Goal: Task Accomplishment & Management: Manage account settings

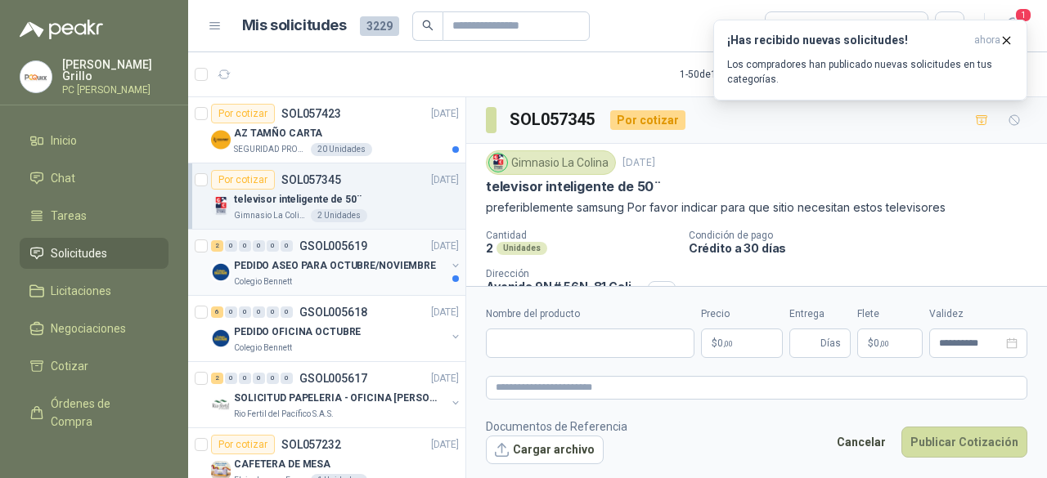
scroll to position [77, 0]
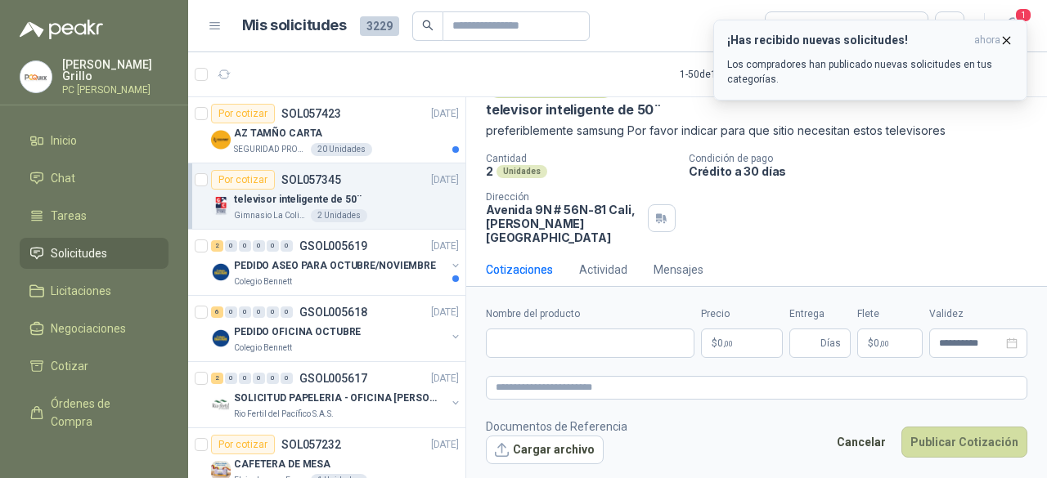
click at [1009, 35] on icon "button" at bounding box center [1006, 41] width 14 height 14
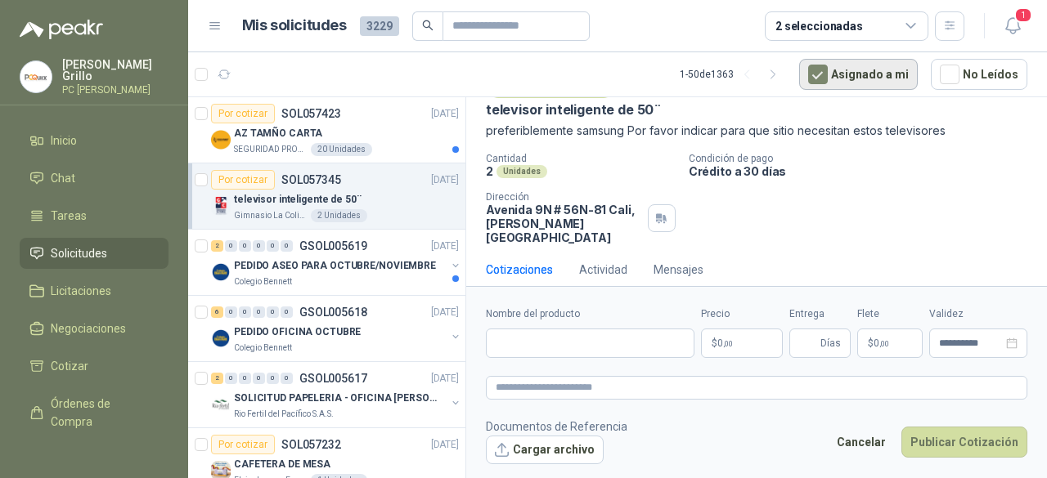
click at [860, 68] on button "Asignado a mi" at bounding box center [858, 74] width 119 height 31
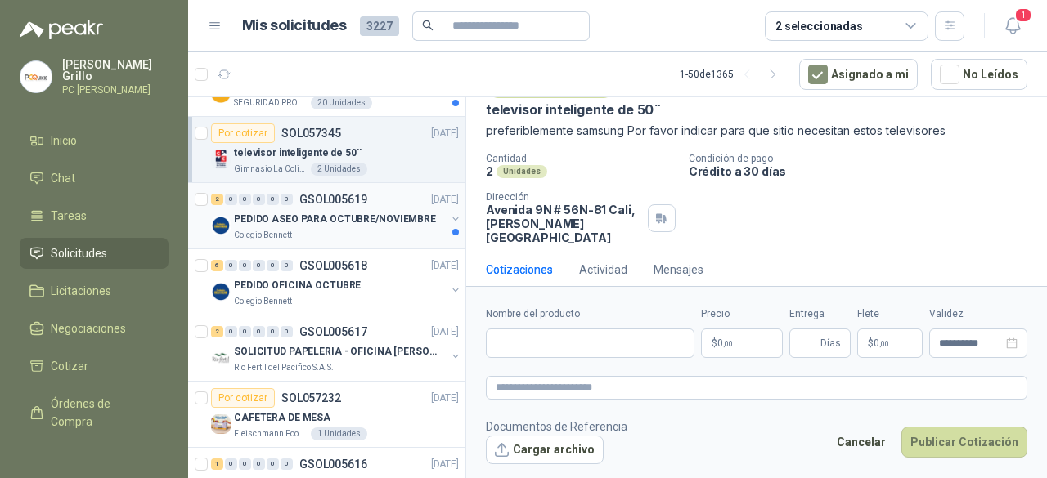
scroll to position [327, 0]
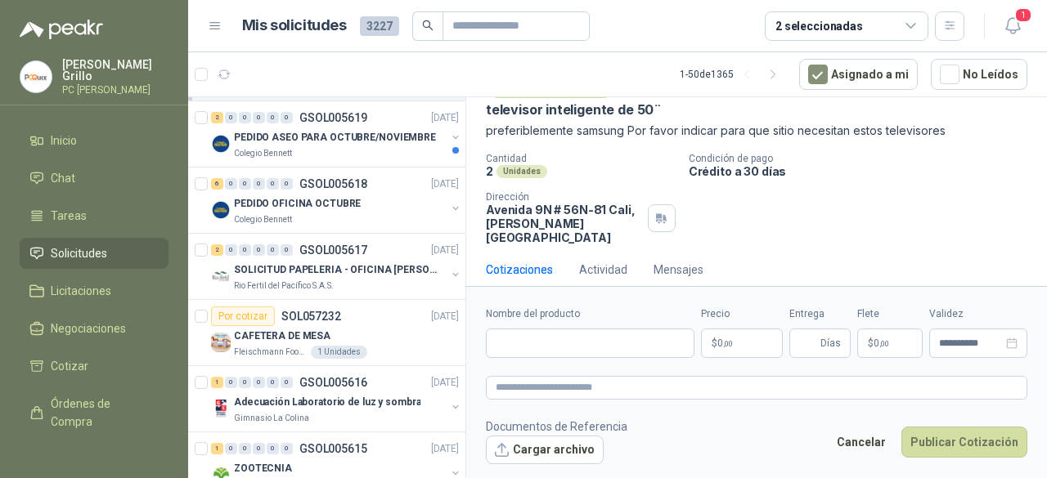
click at [834, 33] on div "2 seleccionadas" at bounding box center [819, 26] width 88 height 18
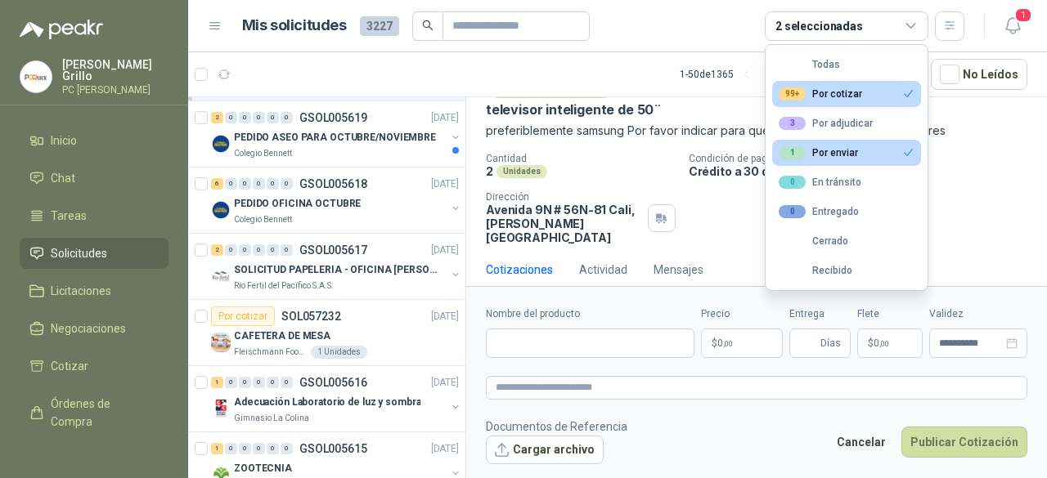
click at [818, 151] on div "1 Por enviar" at bounding box center [818, 152] width 79 height 13
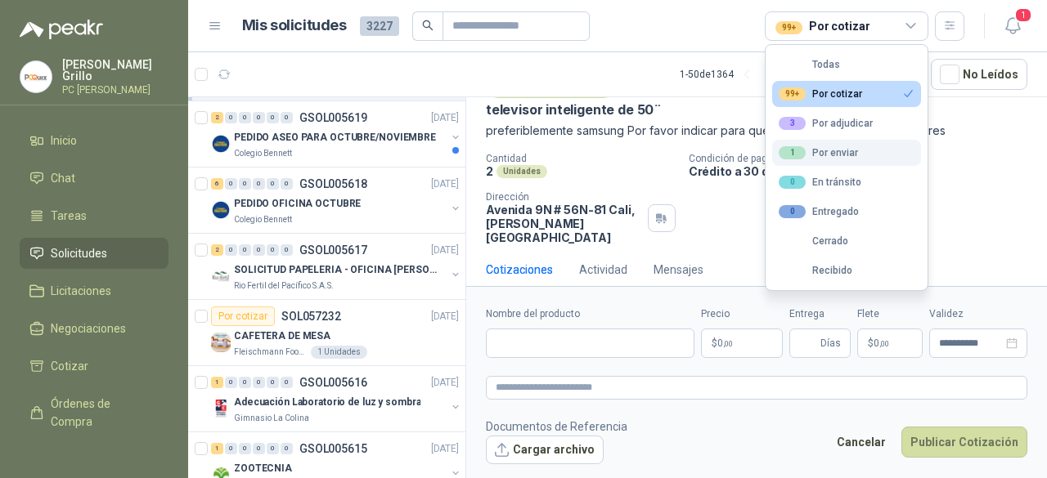
click at [873, 147] on button "1 Por enviar" at bounding box center [846, 153] width 149 height 26
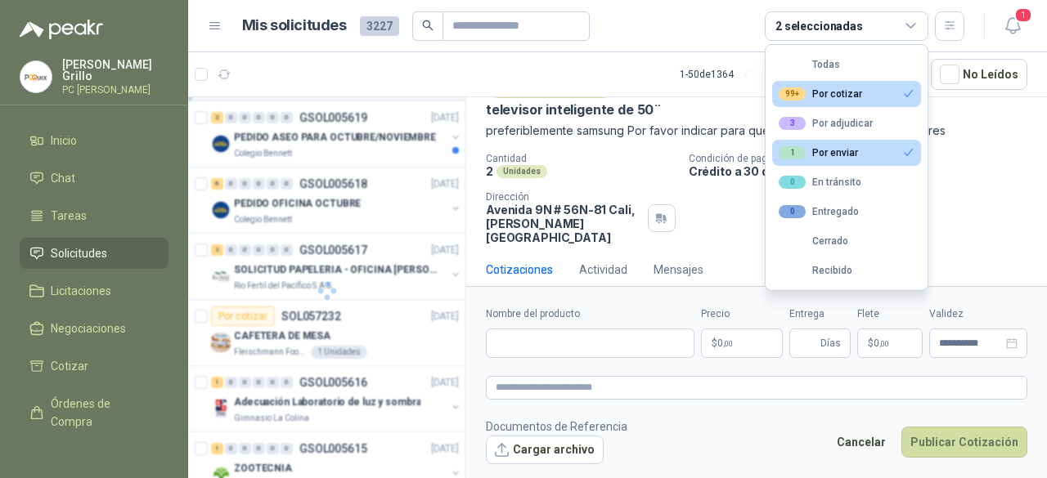
click at [827, 91] on div "99+ Por cotizar" at bounding box center [820, 94] width 83 height 13
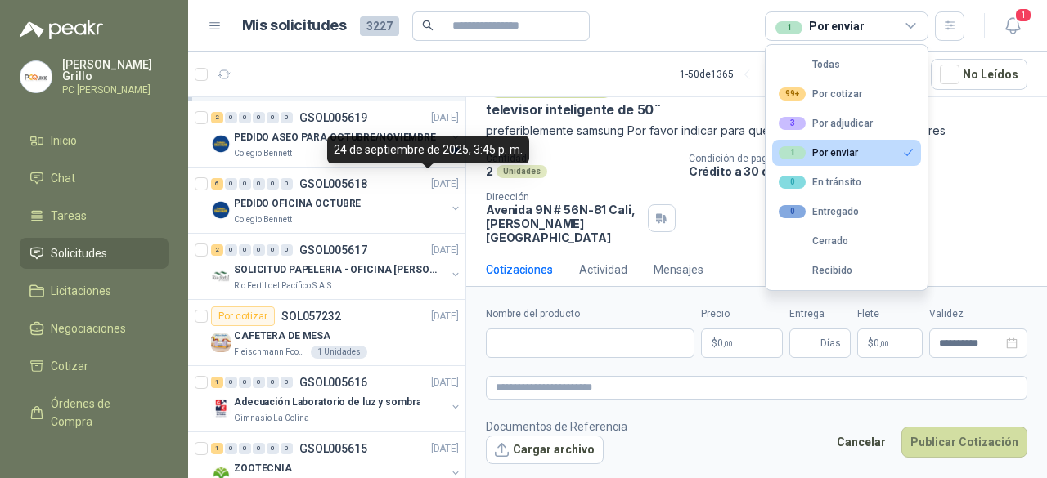
scroll to position [0, 0]
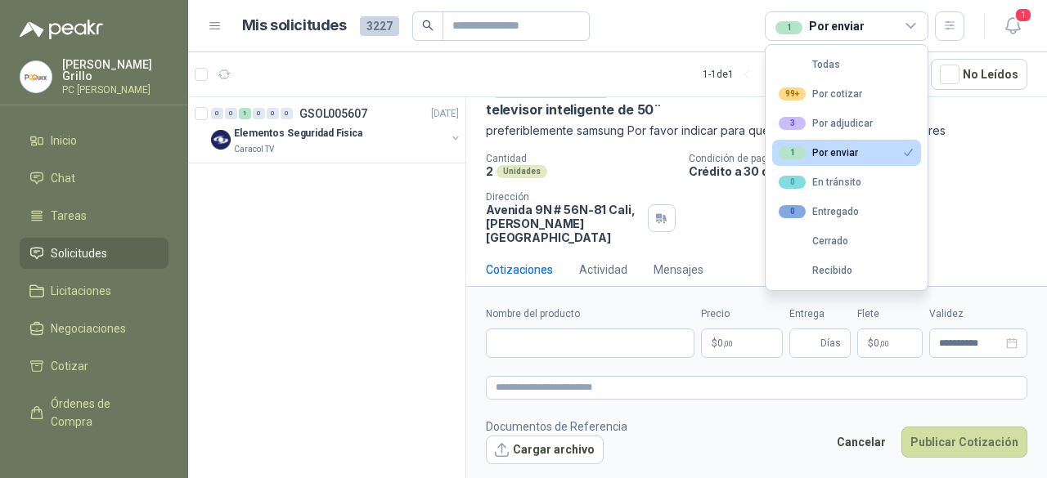
click at [485, 79] on article "1 - 1 de 1 Asignado a mi No Leídos" at bounding box center [617, 74] width 859 height 44
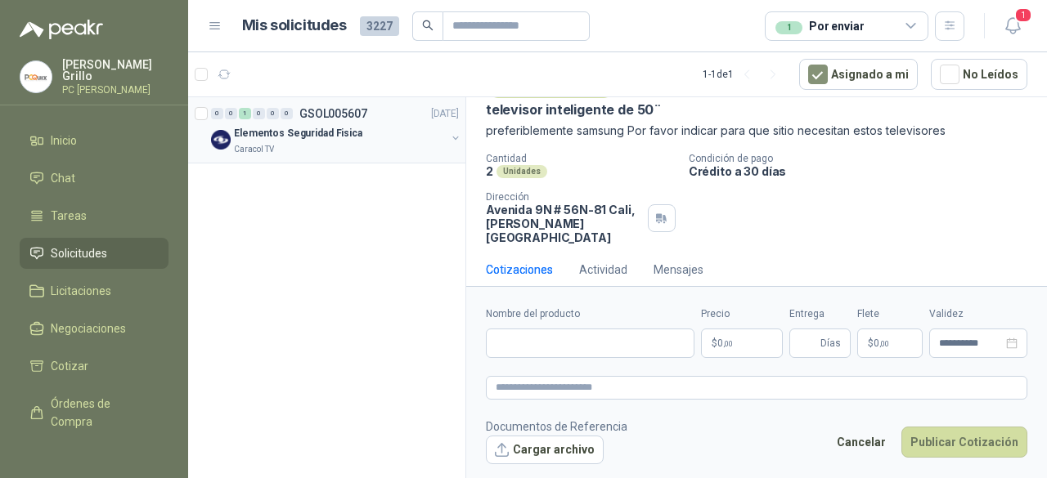
click at [337, 137] on p "Elementos Seguridad Fisica" at bounding box center [298, 134] width 128 height 16
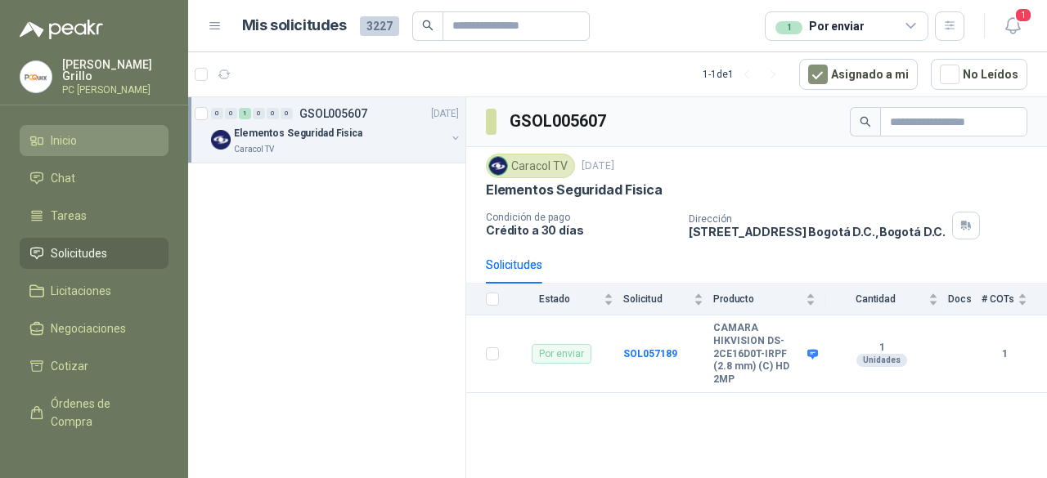
click at [72, 139] on span "Inicio" at bounding box center [64, 141] width 26 height 18
